Goal: Task Accomplishment & Management: Manage account settings

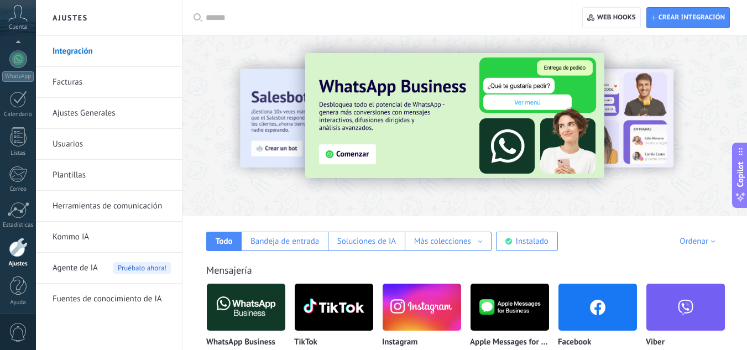
scroll to position [110, 0]
click at [22, 20] on icon at bounding box center [17, 13] width 19 height 17
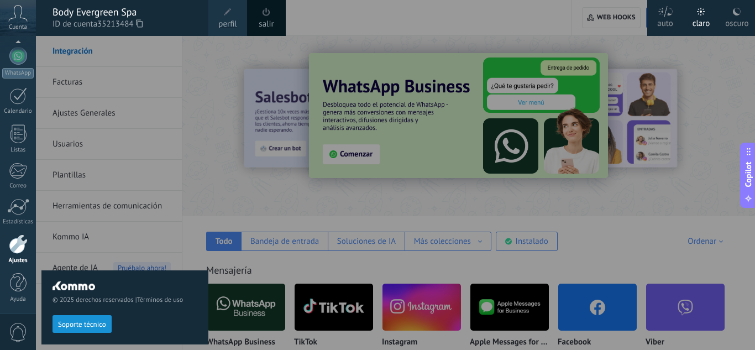
click at [233, 17] on span at bounding box center [228, 12] width 12 height 12
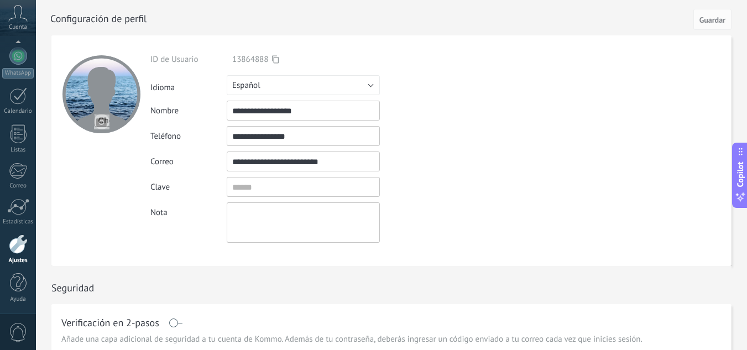
click at [101, 123] on input "file" at bounding box center [101, 121] width 15 height 15
click at [100, 122] on input "file" at bounding box center [101, 121] width 15 height 15
type input "**********"
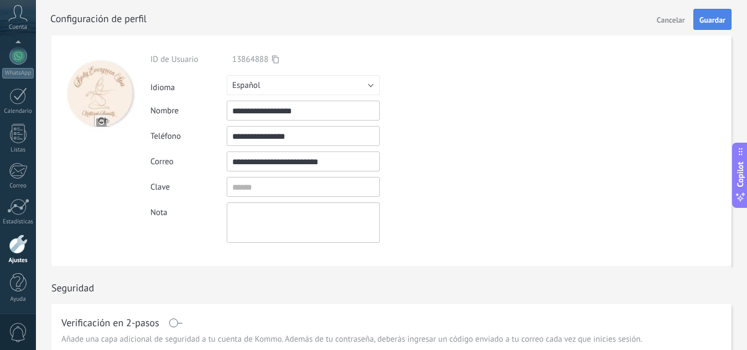
click at [710, 19] on span "Guardar" at bounding box center [712, 20] width 26 height 8
